Goal: Task Accomplishment & Management: Use online tool/utility

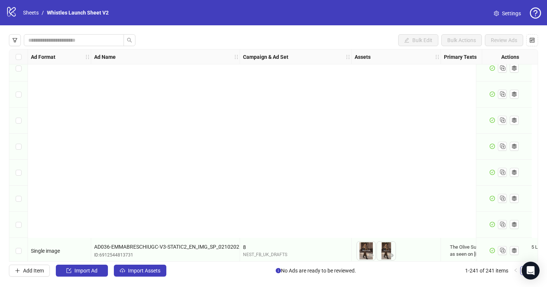
scroll to position [6082, 0]
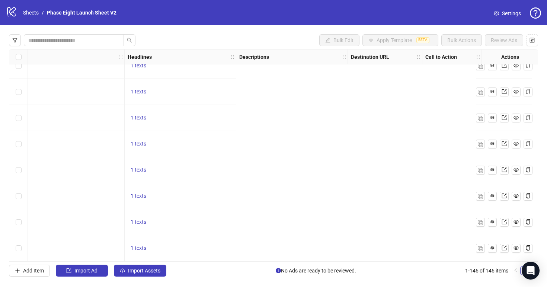
scroll to position [3608, 0]
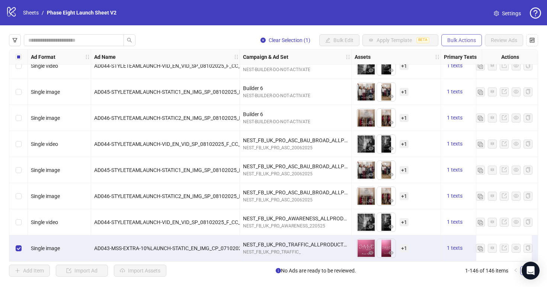
click at [455, 41] on span "Bulk Actions" at bounding box center [461, 40] width 29 height 6
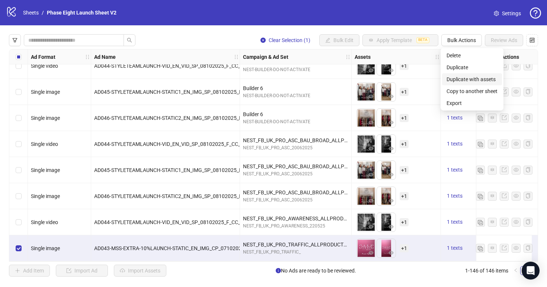
click at [465, 82] on span "Duplicate with assets" at bounding box center [471, 79] width 51 height 8
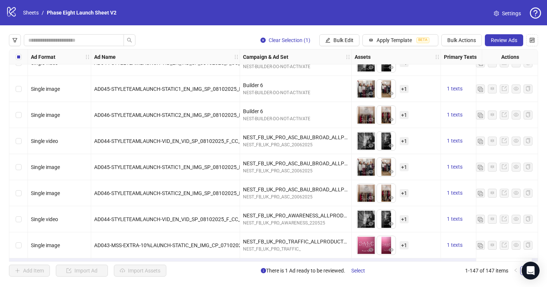
scroll to position [3634, 0]
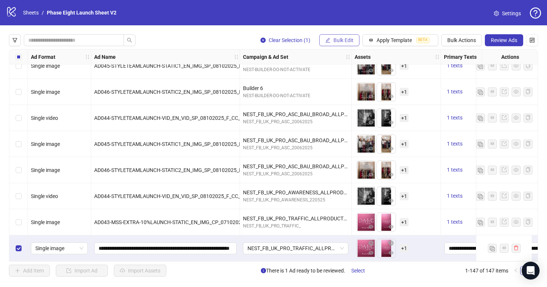
click at [349, 42] on span "Bulk Edit" at bounding box center [343, 40] width 20 height 6
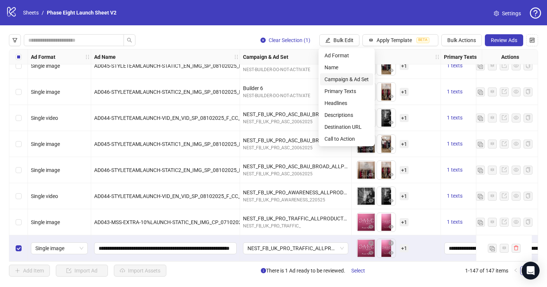
click at [365, 78] on span "Campaign & Ad Set" at bounding box center [346, 79] width 44 height 8
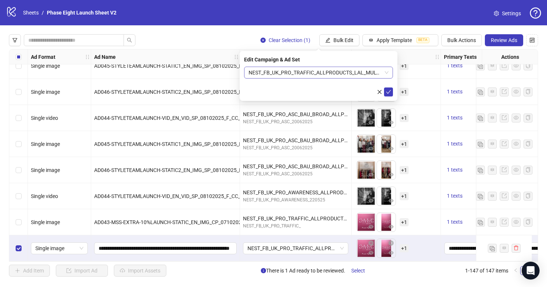
click at [311, 73] on span "NEST_FB_UK_PRO_TRAFFIC_ALLPRODUCTS_LAL_MULTIPLEENGAGEMENT7%_ALLP_F_25+_16052025" at bounding box center [319, 72] width 140 height 11
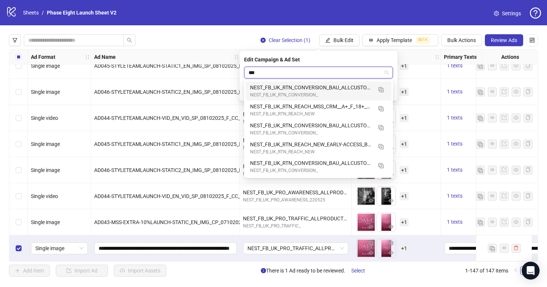
scroll to position [0, 0]
type input "***"
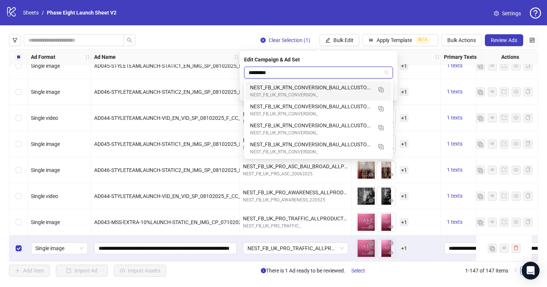
type input "**********"
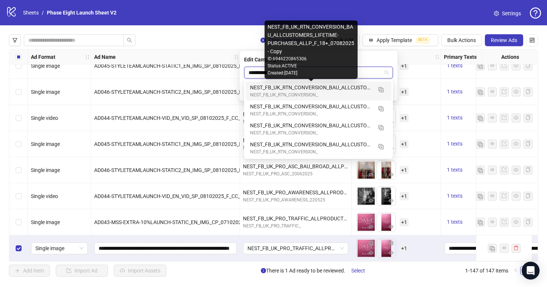
click at [332, 90] on div "NEST_FB_UK_RTN_CONVERSION_BAU_ALLCUSTOMERS_LIFETIME-PURCHASES_ALLP_F_18+_070820…" at bounding box center [311, 87] width 122 height 8
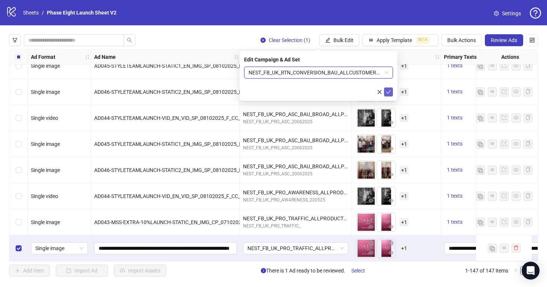
click at [389, 90] on icon "check" at bounding box center [388, 91] width 5 height 5
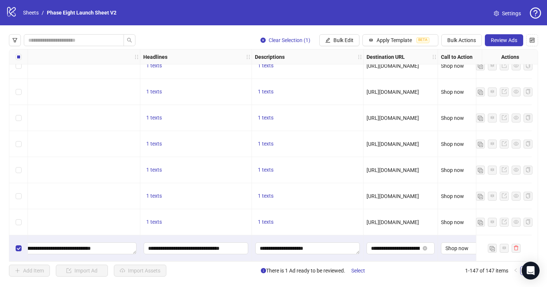
scroll to position [3634, 486]
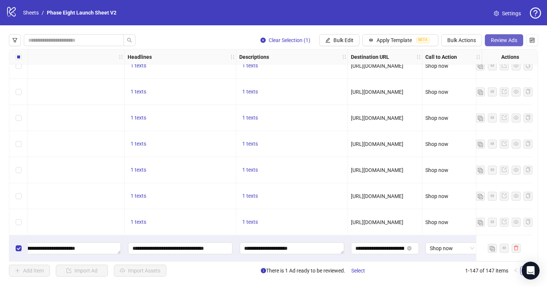
click at [509, 42] on span "Review Ads" at bounding box center [504, 40] width 26 height 6
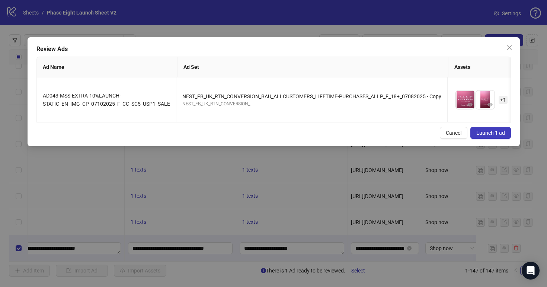
click at [504, 131] on span "Launch 1 ad" at bounding box center [490, 133] width 29 height 6
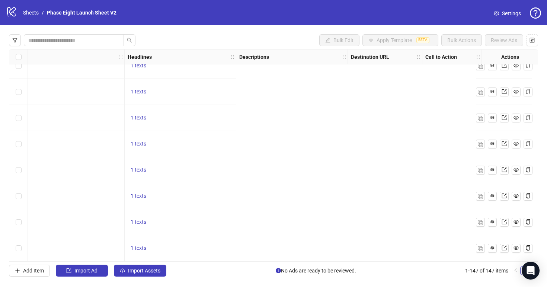
scroll to position [3634, 0]
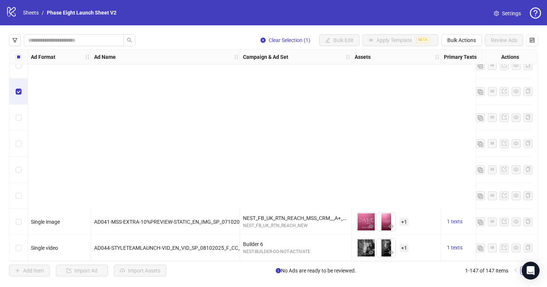
scroll to position [3634, 0]
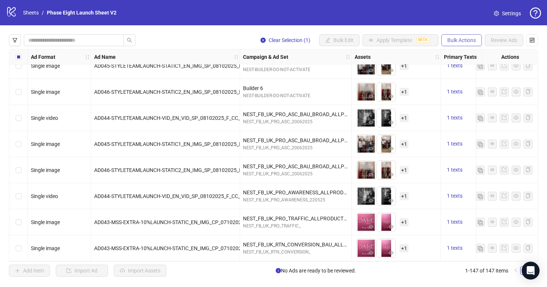
click at [455, 39] on span "Bulk Actions" at bounding box center [461, 40] width 29 height 6
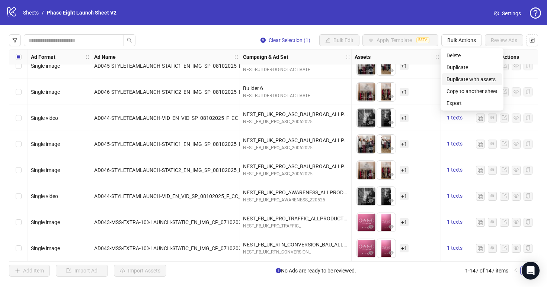
click at [469, 79] on span "Duplicate with assets" at bounding box center [471, 79] width 51 height 8
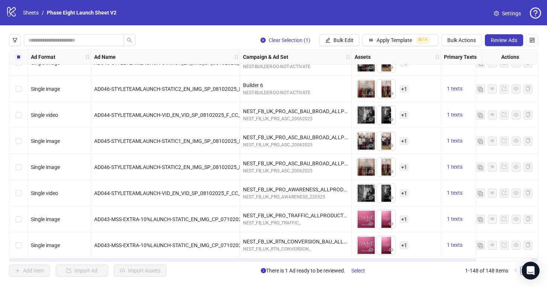
scroll to position [3660, 0]
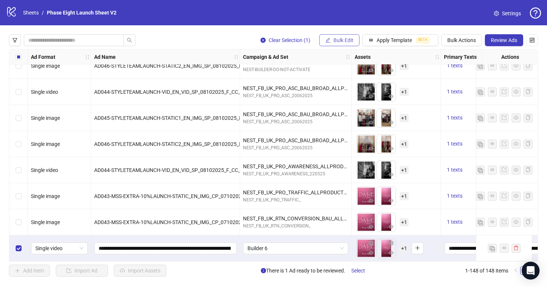
click at [350, 40] on span "Bulk Edit" at bounding box center [343, 40] width 20 height 6
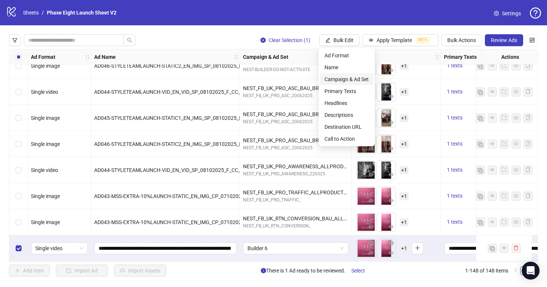
click at [357, 76] on span "Campaign & Ad Set" at bounding box center [346, 79] width 44 height 8
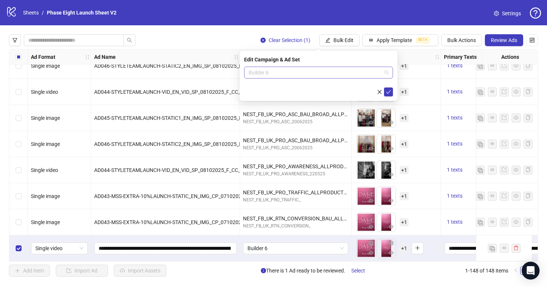
click at [338, 69] on span "Builder 6" at bounding box center [319, 72] width 140 height 11
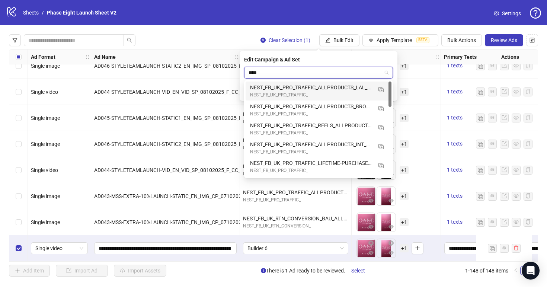
type input "*****"
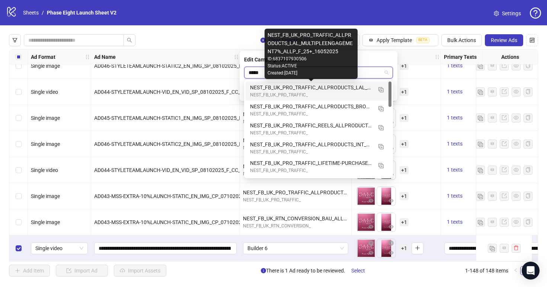
click at [343, 88] on div "NEST_FB_UK_PRO_TRAFFIC_ALLPRODUCTS_LAL_MULTIPLEENGAGEMENT7%_ALLP_F_25+_16052025" at bounding box center [311, 87] width 122 height 8
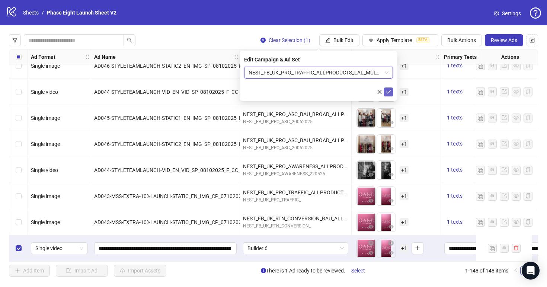
click at [387, 95] on button "submit" at bounding box center [388, 91] width 9 height 9
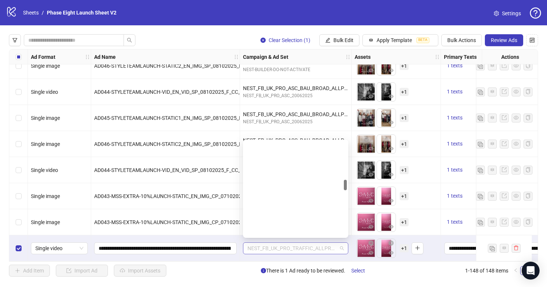
click at [318, 247] on span "NEST_FB_UK_PRO_TRAFFIC_ALLPRODUCTS_LAL_MULTIPLEENGAGEMENT7%_ALLP_F_25+_16052025" at bounding box center [295, 248] width 96 height 11
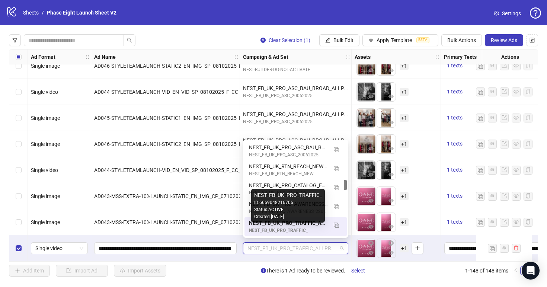
click at [292, 227] on div "NEST_FB_UK_PRO_TRAFFIC_ALLPRODUCTS_LAL_MULTIPLEENGAGEMENT7%_ALLP_F_25+_16052025" at bounding box center [288, 223] width 78 height 8
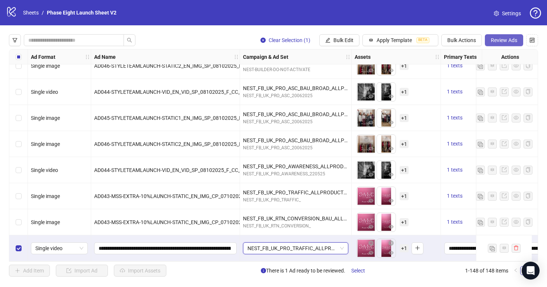
click at [500, 43] on span "Review Ads" at bounding box center [504, 40] width 26 height 6
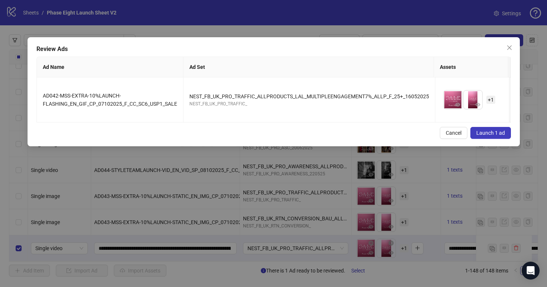
click at [494, 133] on span "Launch 1 ad" at bounding box center [490, 133] width 29 height 6
